Goal: Information Seeking & Learning: Learn about a topic

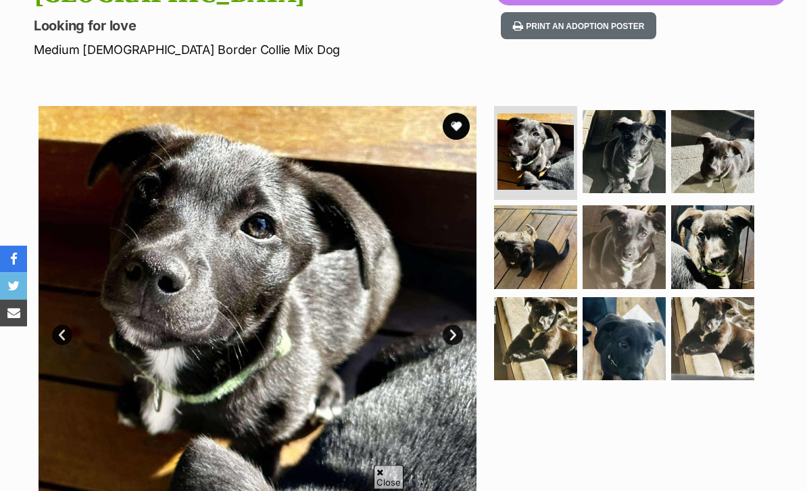
scroll to position [202, 0]
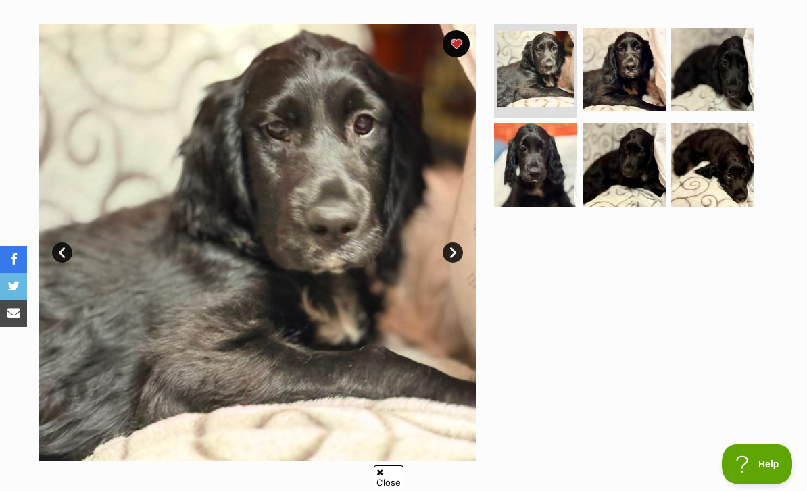
click at [449, 242] on link "Next" at bounding box center [452, 252] width 20 height 20
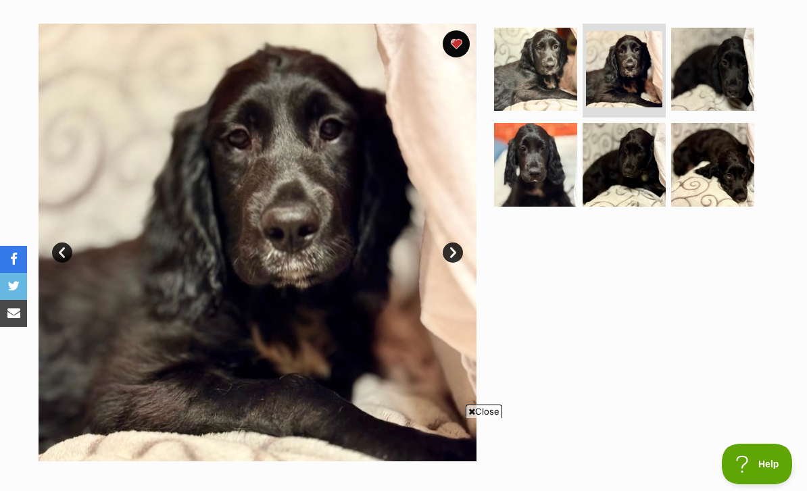
click at [460, 242] on link "Next" at bounding box center [452, 252] width 20 height 20
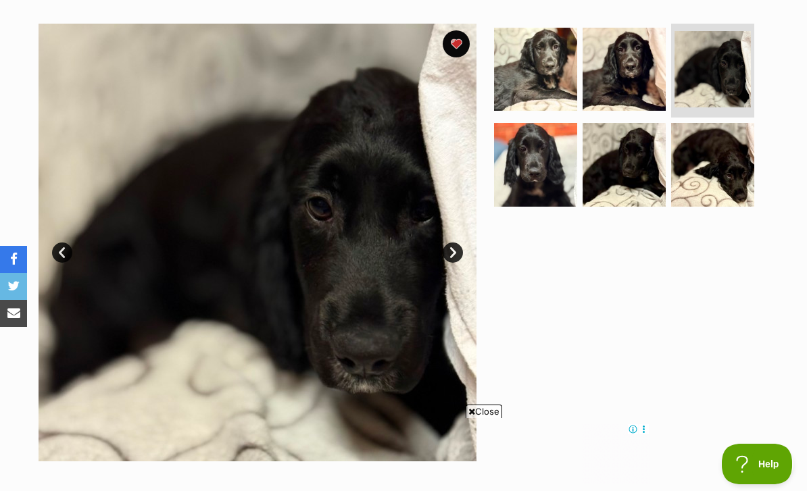
click at [459, 242] on link "Next" at bounding box center [452, 252] width 20 height 20
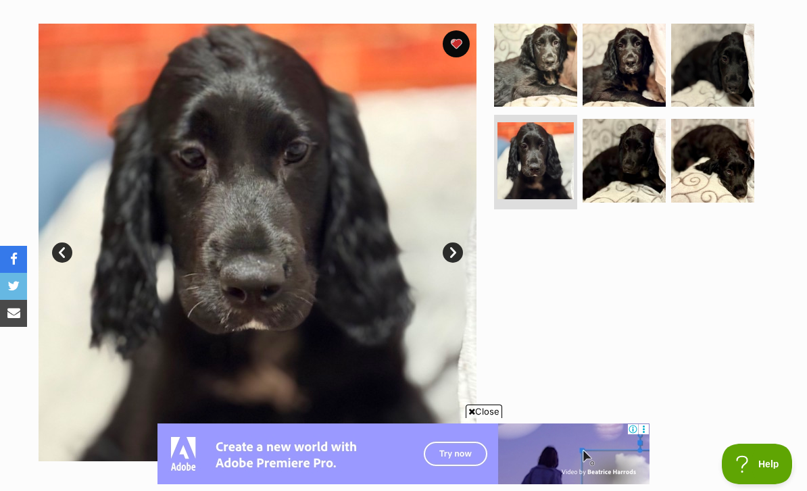
click at [465, 219] on img at bounding box center [258, 243] width 438 height 438
click at [452, 242] on link "Next" at bounding box center [452, 252] width 20 height 20
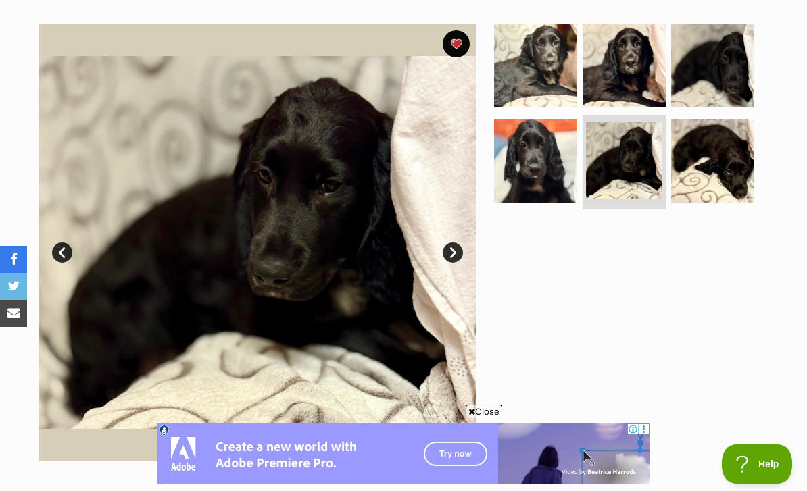
click at [458, 242] on link "Next" at bounding box center [452, 252] width 20 height 20
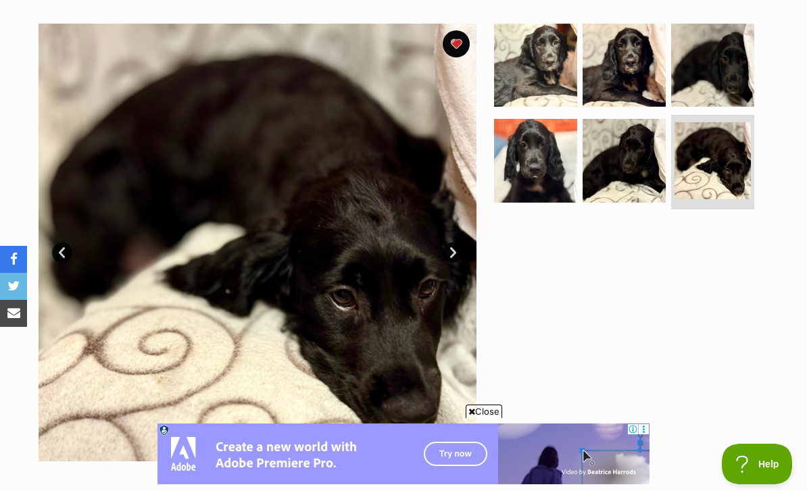
click at [448, 242] on link "Next" at bounding box center [452, 252] width 20 height 20
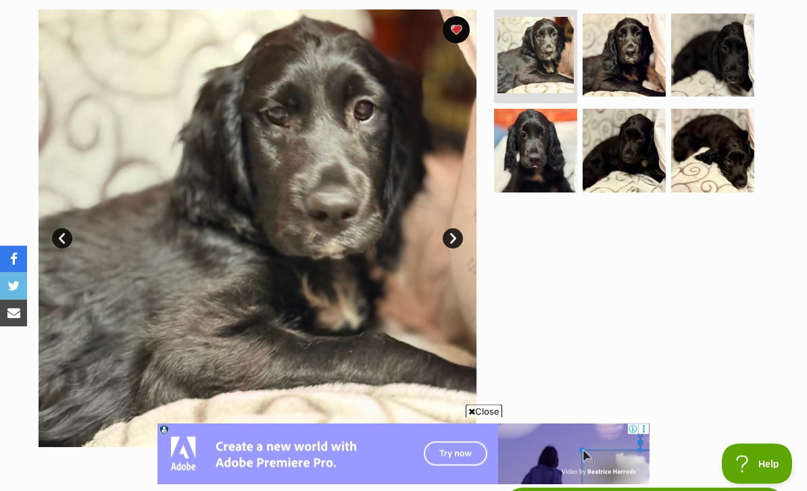
scroll to position [272, 0]
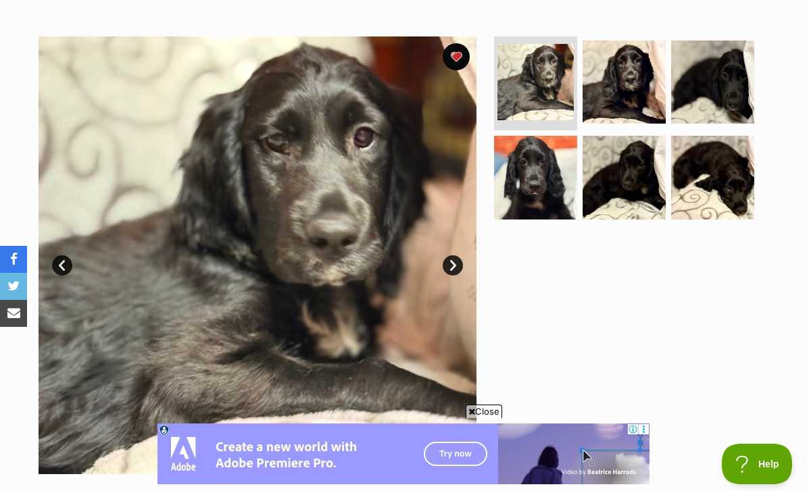
click at [452, 255] on link "Next" at bounding box center [452, 265] width 20 height 20
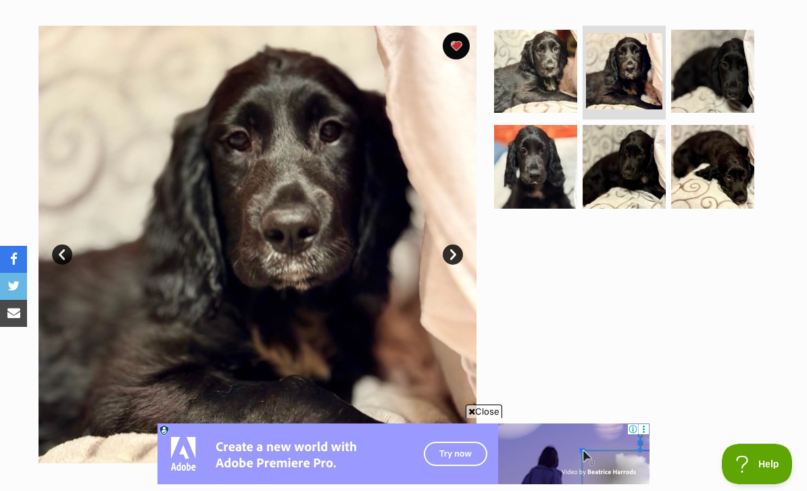
scroll to position [282, 0]
